Goal: Information Seeking & Learning: Check status

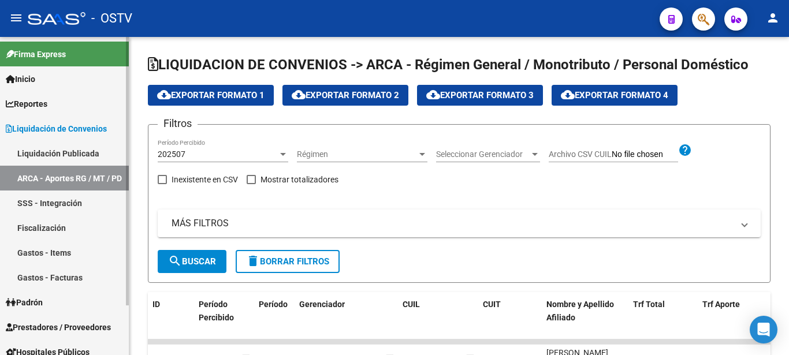
scroll to position [59, 0]
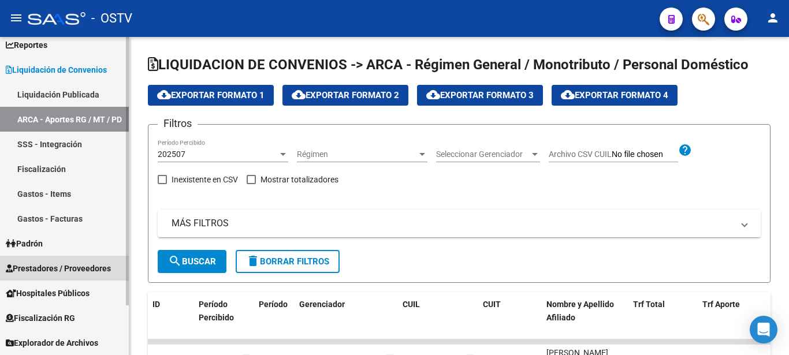
click at [44, 268] on span "Prestadores / Proveedores" at bounding box center [58, 268] width 105 height 13
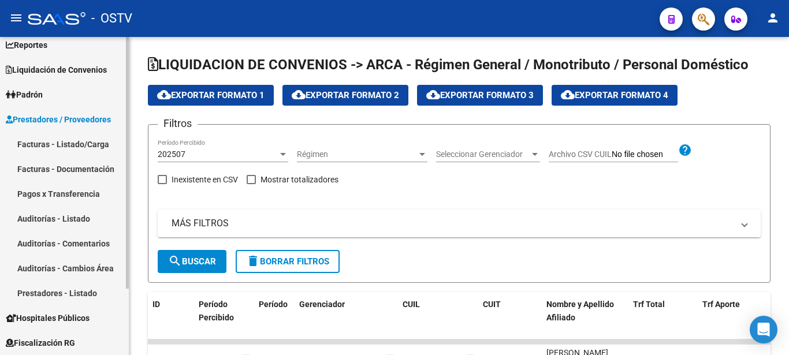
click at [47, 146] on link "Facturas - Listado/Carga" at bounding box center [64, 144] width 129 height 25
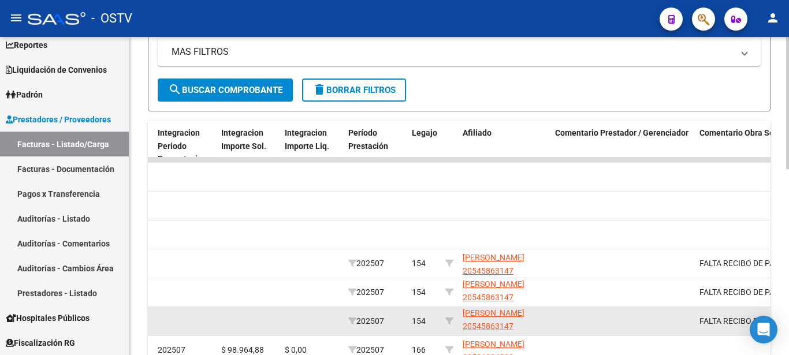
scroll to position [1, 0]
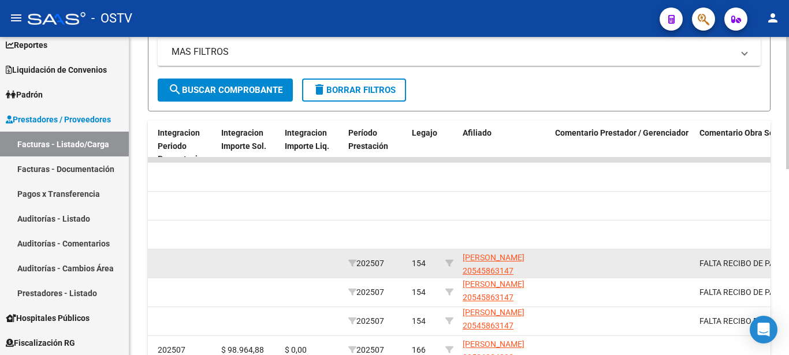
click at [566, 266] on datatable-body-cell at bounding box center [623, 264] width 144 height 28
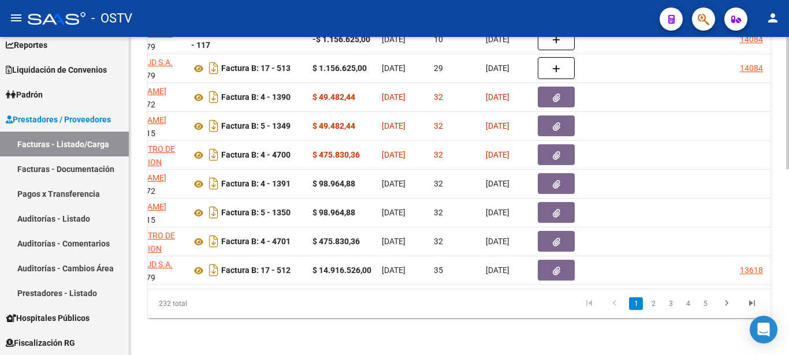
scroll to position [0, 0]
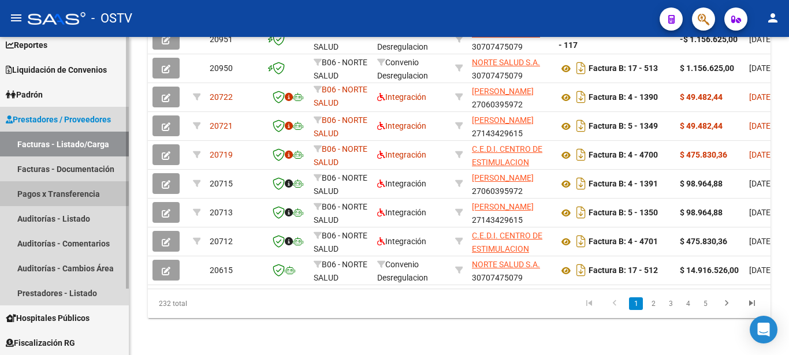
click at [28, 191] on link "Pagos x Transferencia" at bounding box center [64, 193] width 129 height 25
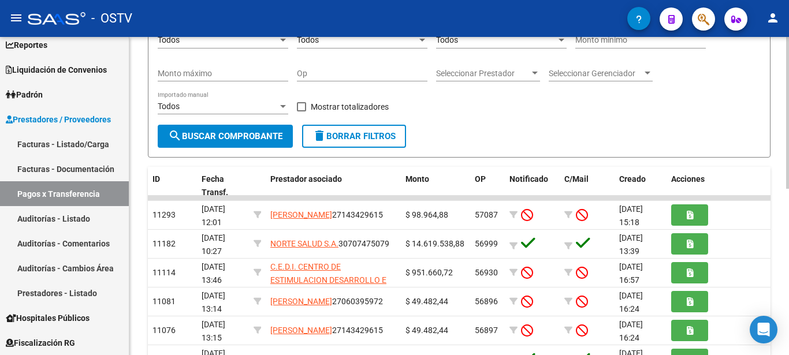
scroll to position [118, 0]
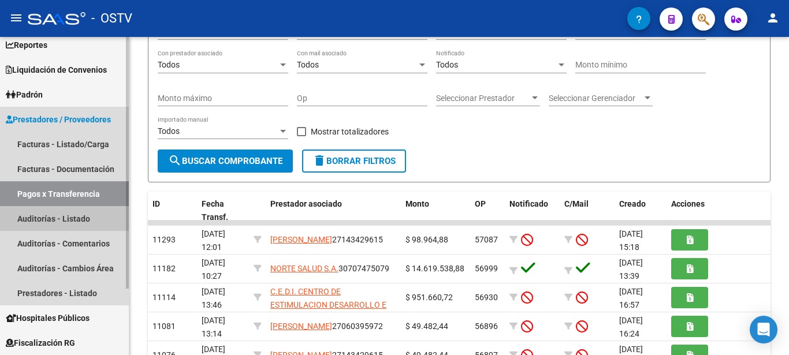
click at [61, 221] on link "Auditorías - Listado" at bounding box center [64, 218] width 129 height 25
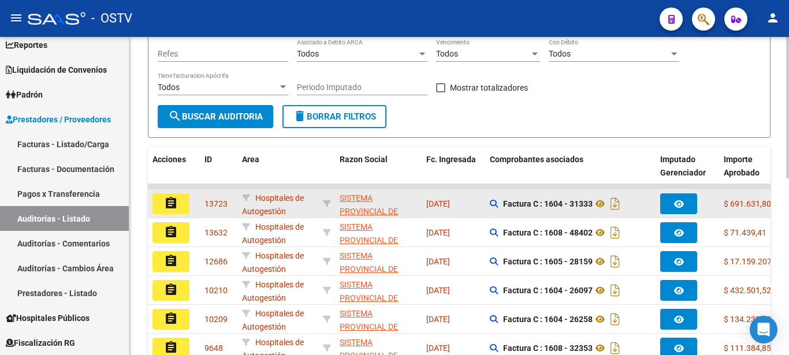
scroll to position [211, 0]
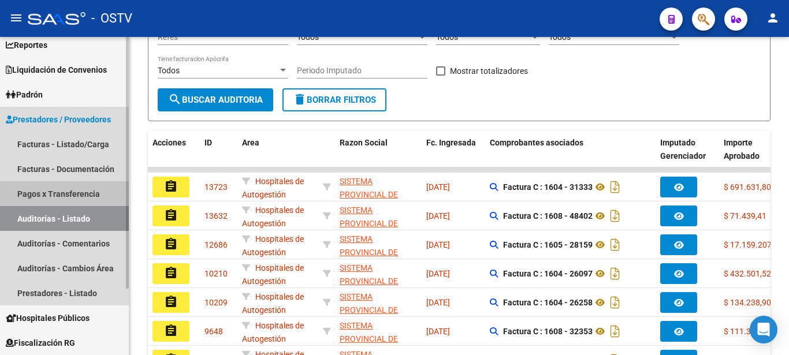
click at [49, 191] on link "Pagos x Transferencia" at bounding box center [64, 193] width 129 height 25
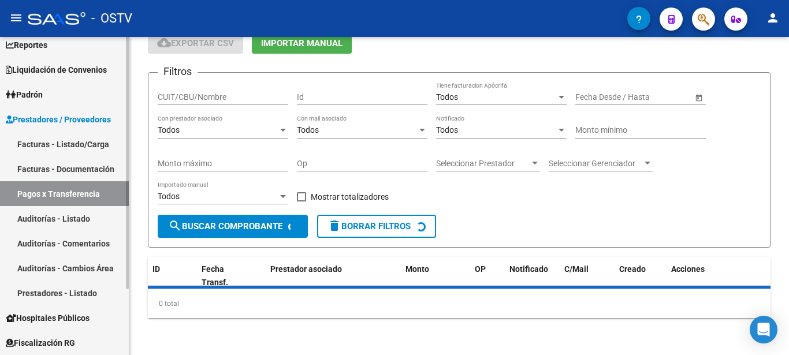
scroll to position [53, 0]
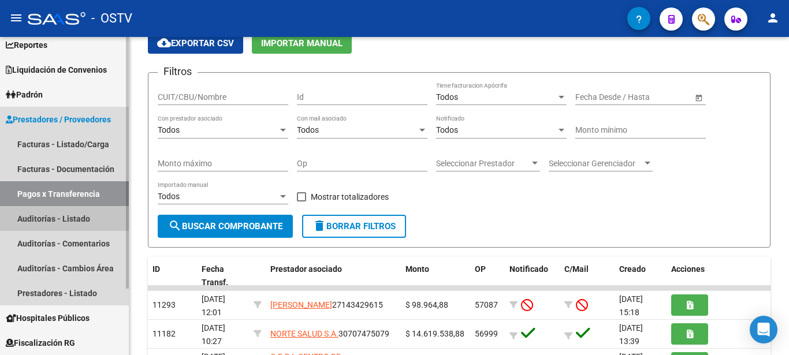
click at [65, 216] on link "Auditorías - Listado" at bounding box center [64, 218] width 129 height 25
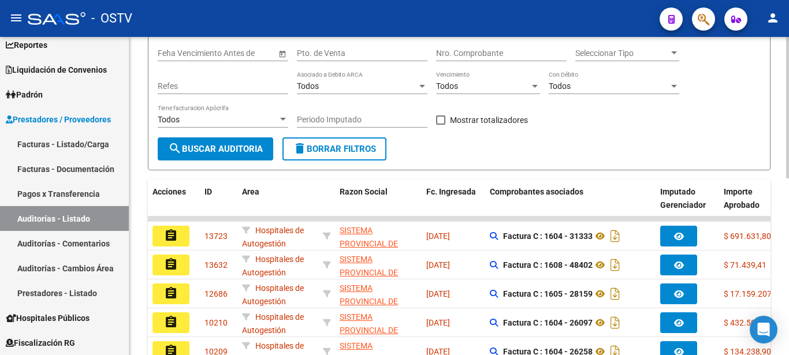
scroll to position [221, 0]
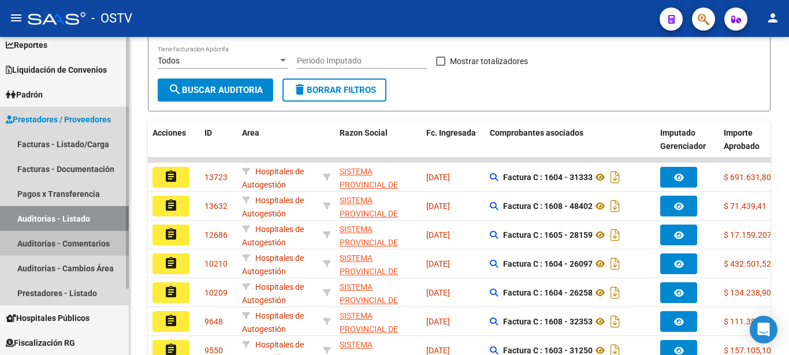
click at [83, 244] on link "Auditorías - Comentarios" at bounding box center [64, 243] width 129 height 25
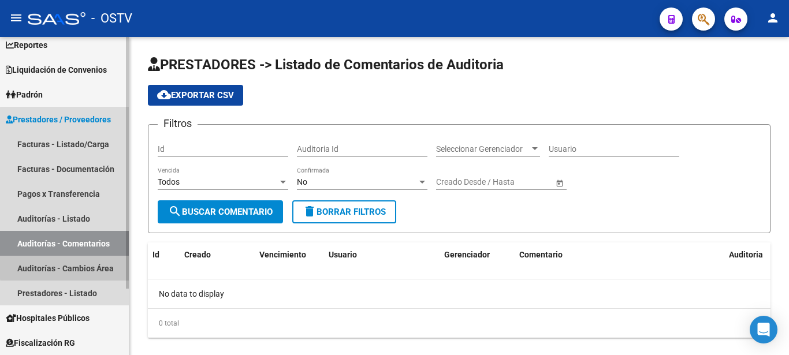
click at [77, 266] on link "Auditorías - Cambios Área" at bounding box center [64, 268] width 129 height 25
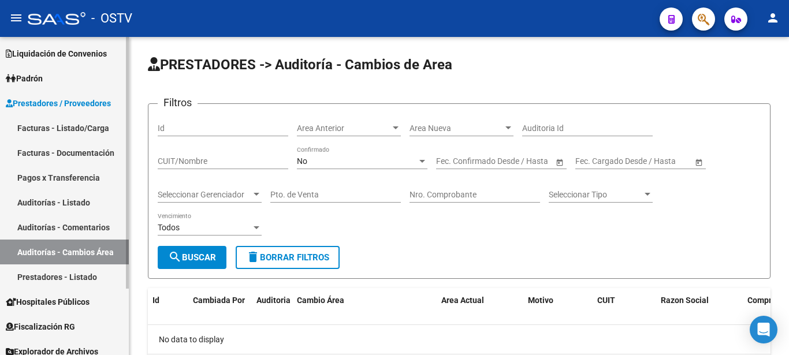
scroll to position [84, 0]
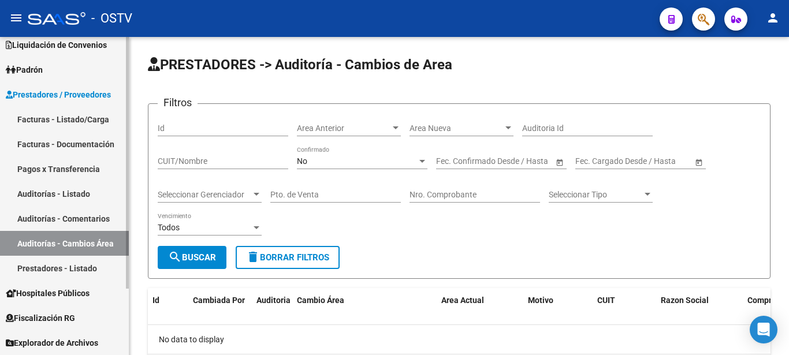
click at [70, 269] on link "Prestadores - Listado" at bounding box center [64, 268] width 129 height 25
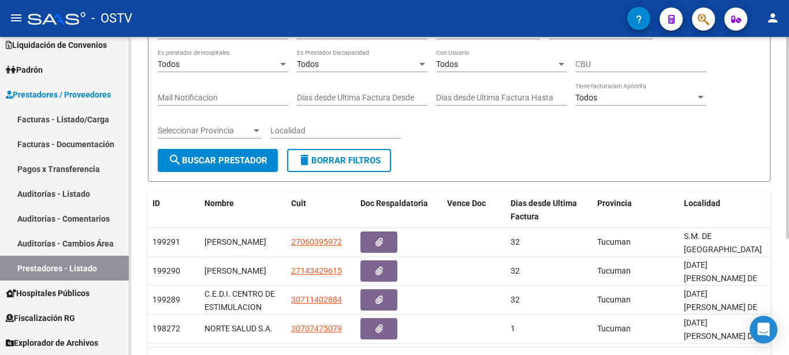
scroll to position [177, 0]
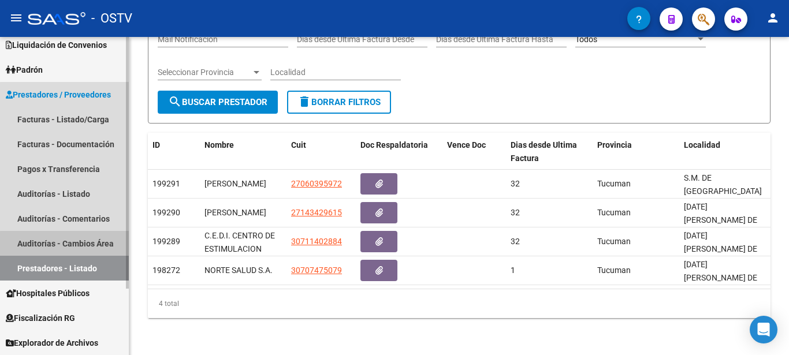
click at [69, 247] on link "Auditorías - Cambios Área" at bounding box center [64, 243] width 129 height 25
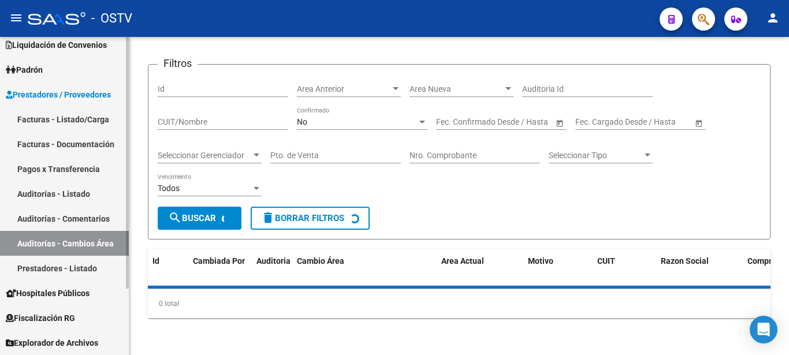
scroll to position [39, 0]
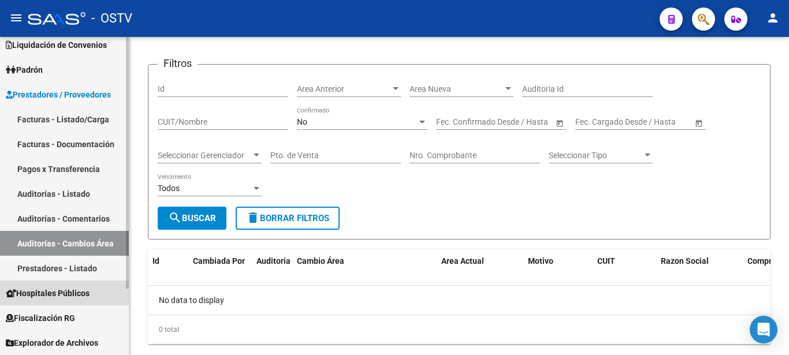
click at [76, 294] on span "Hospitales Públicos" at bounding box center [48, 293] width 84 height 13
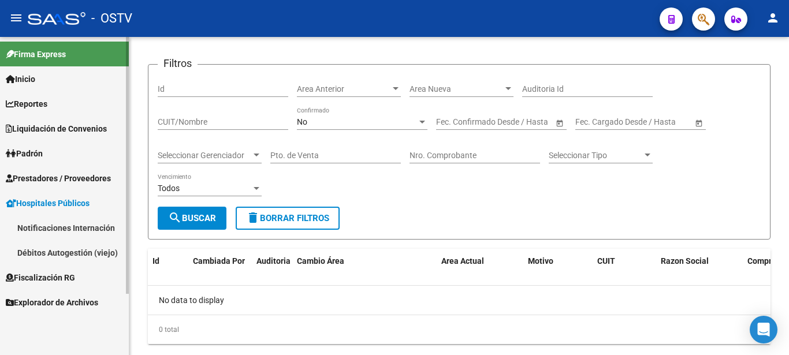
scroll to position [0, 0]
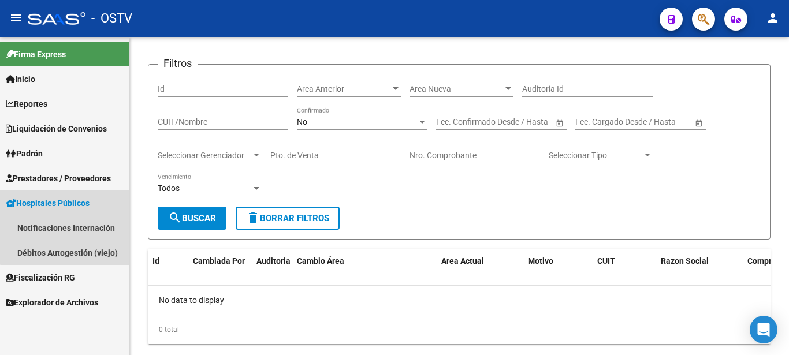
click at [75, 203] on span "Hospitales Públicos" at bounding box center [48, 203] width 84 height 13
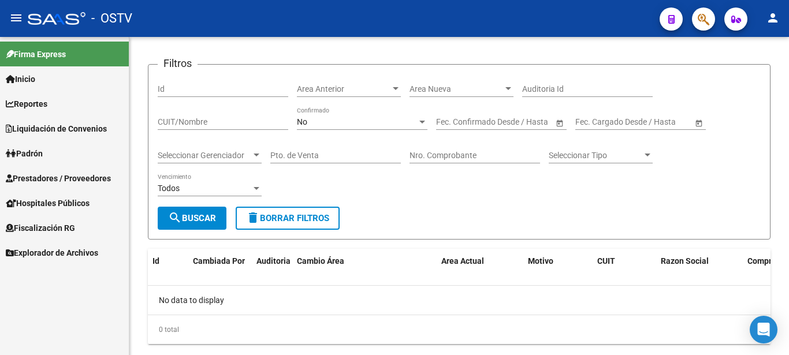
click at [79, 203] on span "Hospitales Públicos" at bounding box center [48, 203] width 84 height 13
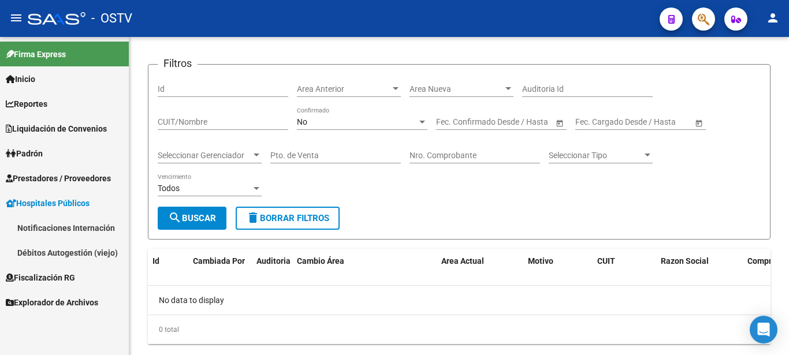
click at [75, 229] on link "Notificaciones Internación" at bounding box center [64, 228] width 129 height 25
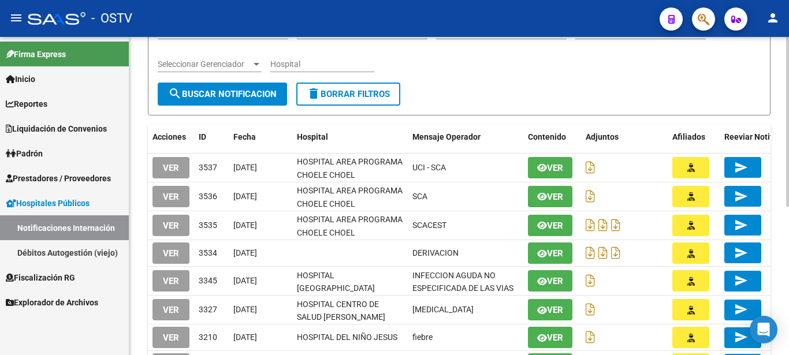
scroll to position [177, 0]
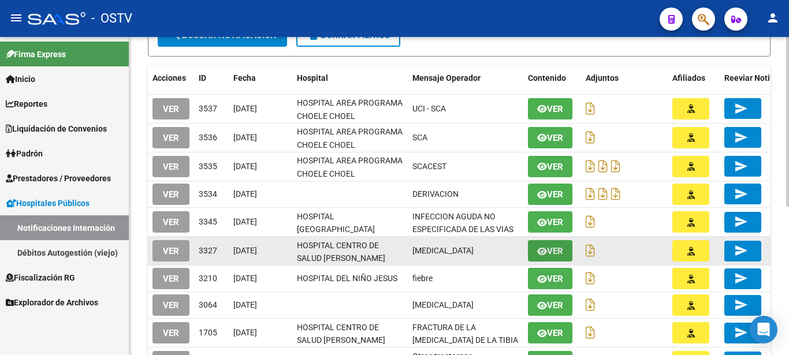
click at [555, 250] on span "Ver" at bounding box center [555, 251] width 16 height 10
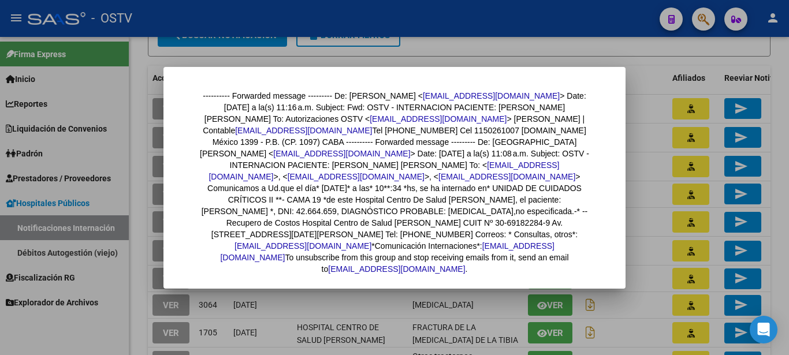
click at [641, 297] on div at bounding box center [394, 177] width 789 height 355
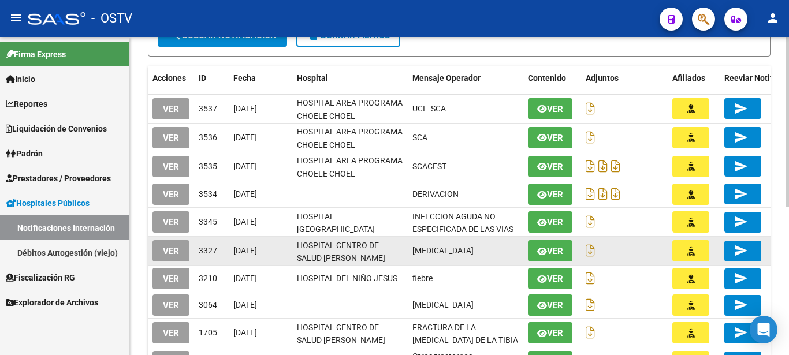
click at [595, 251] on link at bounding box center [592, 250] width 13 height 9
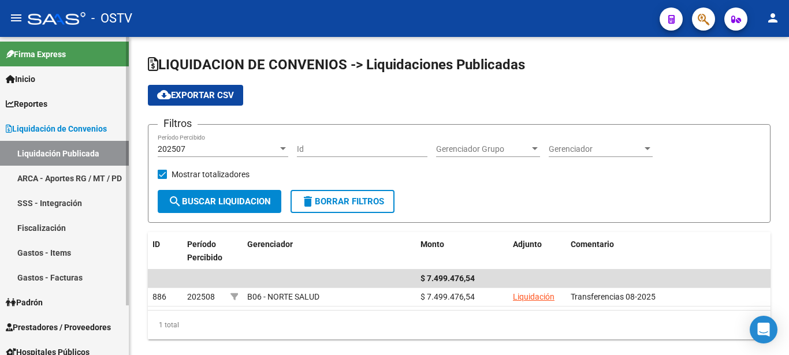
click at [94, 126] on span "Liquidación de Convenios" at bounding box center [56, 129] width 101 height 13
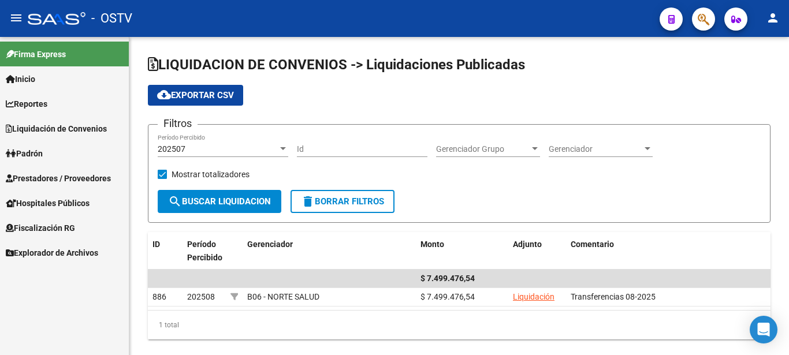
click at [94, 126] on span "Liquidación de Convenios" at bounding box center [56, 129] width 101 height 13
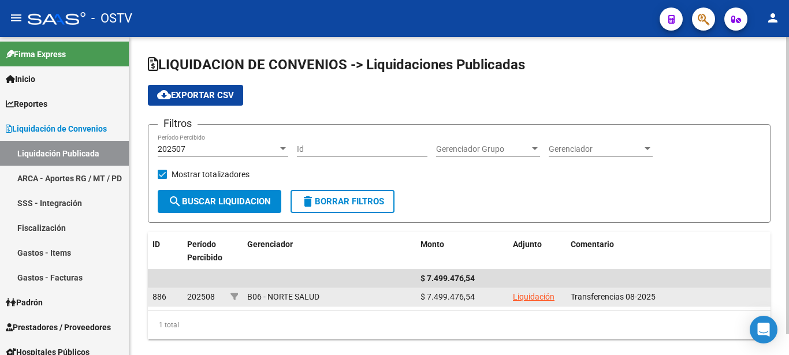
click at [533, 298] on link "Liquidación" at bounding box center [534, 296] width 42 height 9
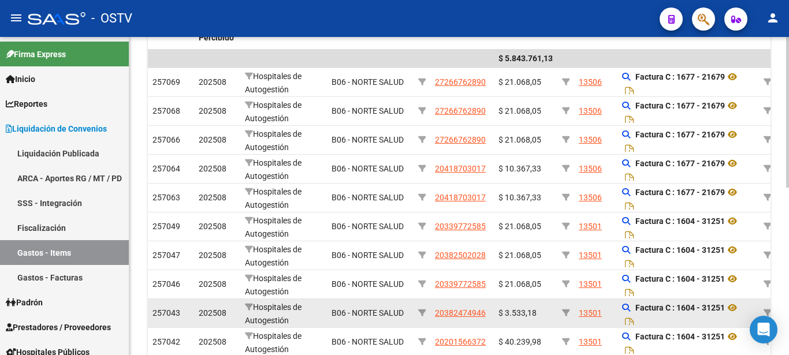
scroll to position [353, 0]
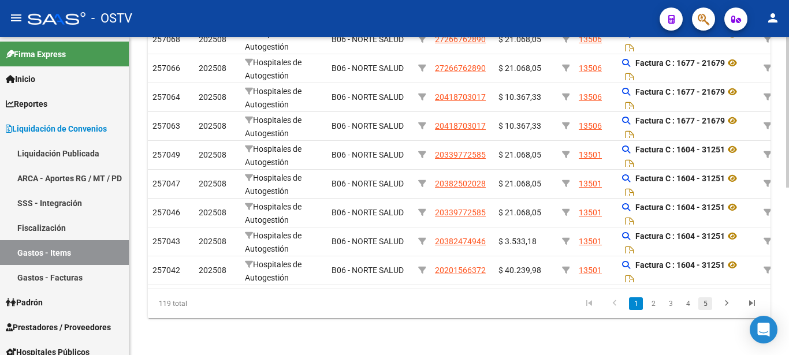
click at [705, 304] on link "5" at bounding box center [706, 304] width 14 height 13
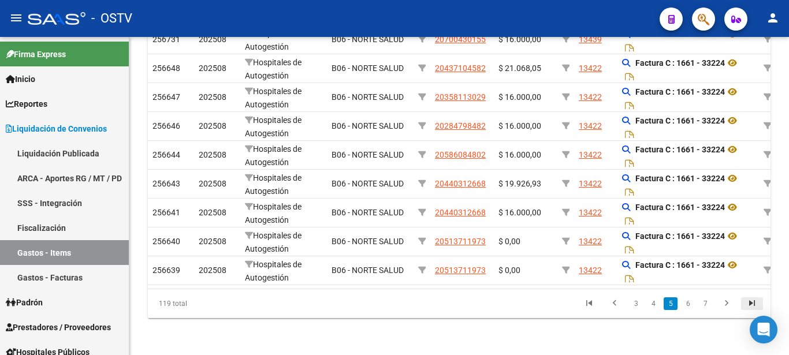
click at [751, 302] on icon "go to last page" at bounding box center [752, 305] width 15 height 14
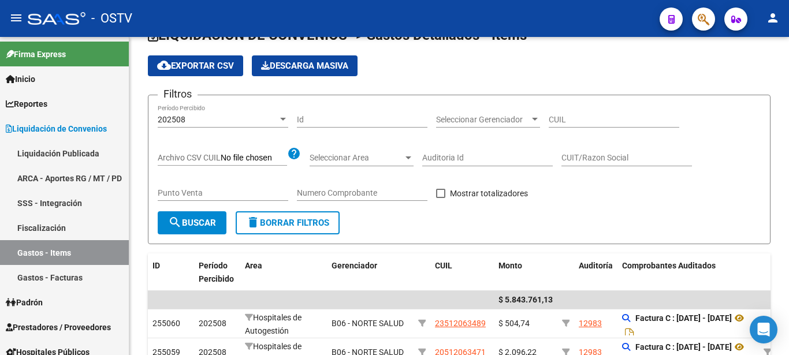
scroll to position [88, 0]
